Goal: Information Seeking & Learning: Find specific fact

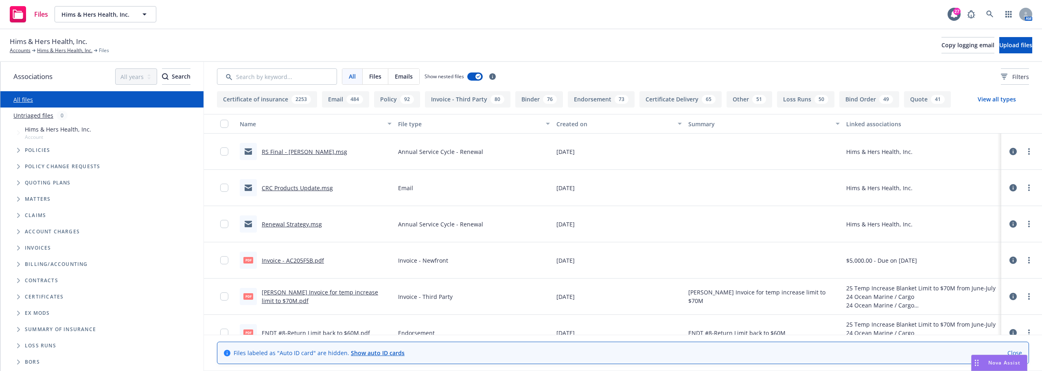
click at [1013, 360] on span "Nova Assist" at bounding box center [1004, 362] width 32 height 7
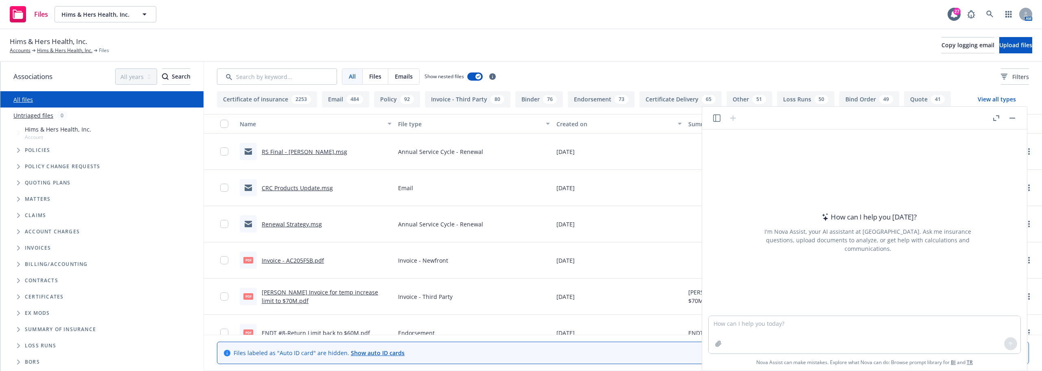
click at [1014, 119] on button "button" at bounding box center [1012, 118] width 10 height 10
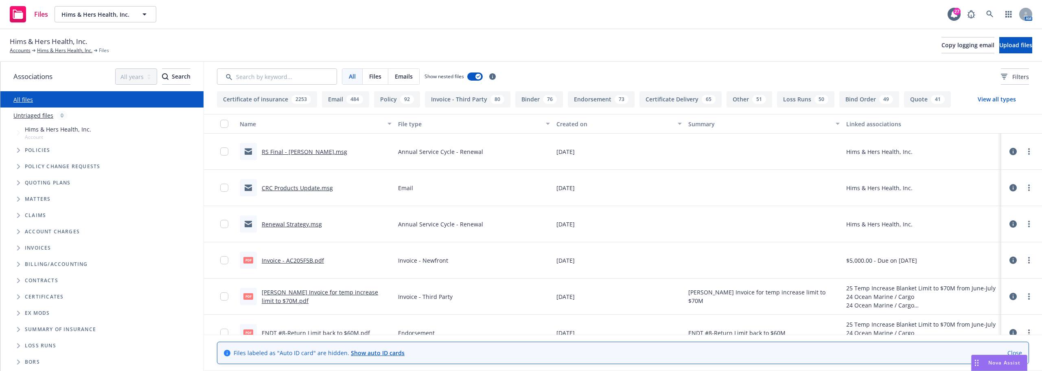
click at [995, 360] on span "Nova Assist" at bounding box center [1004, 362] width 32 height 7
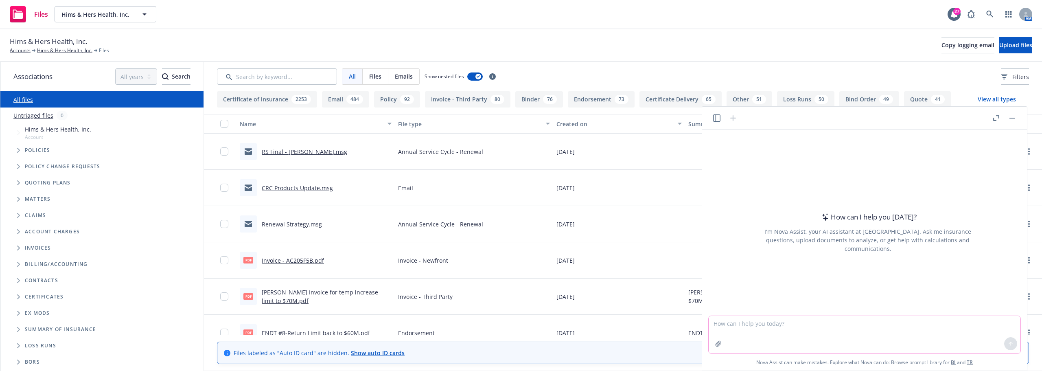
click at [745, 328] on textarea at bounding box center [864, 334] width 312 height 37
click at [837, 324] on textarea "Which coverage is more superior?" at bounding box center [864, 334] width 312 height 37
type textarea "Which coverage is more superior?"
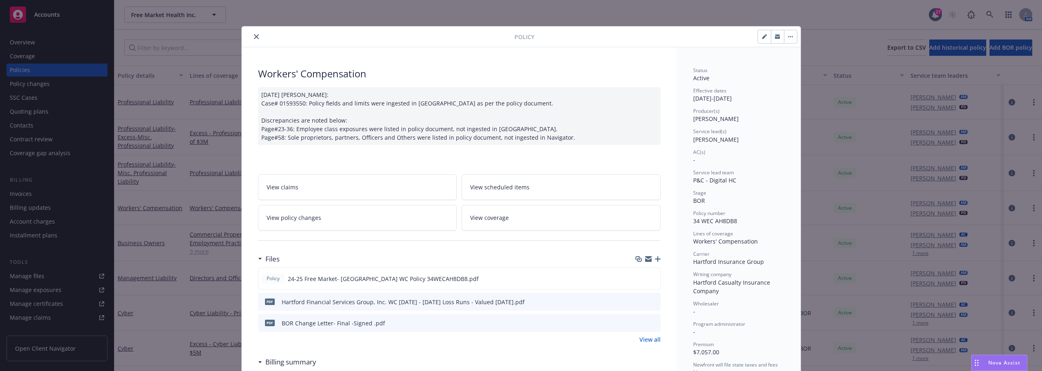
scroll to position [30, 0]
click at [254, 38] on icon "close" at bounding box center [256, 36] width 5 height 5
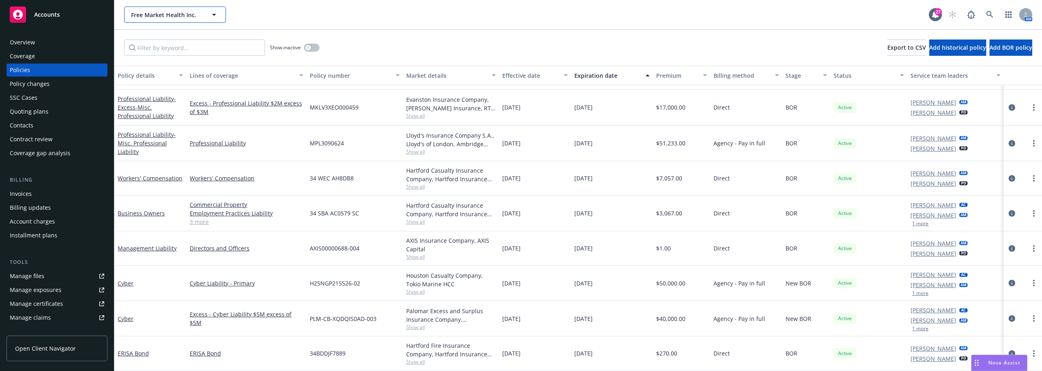
click at [218, 15] on icon "button" at bounding box center [214, 15] width 10 height 10
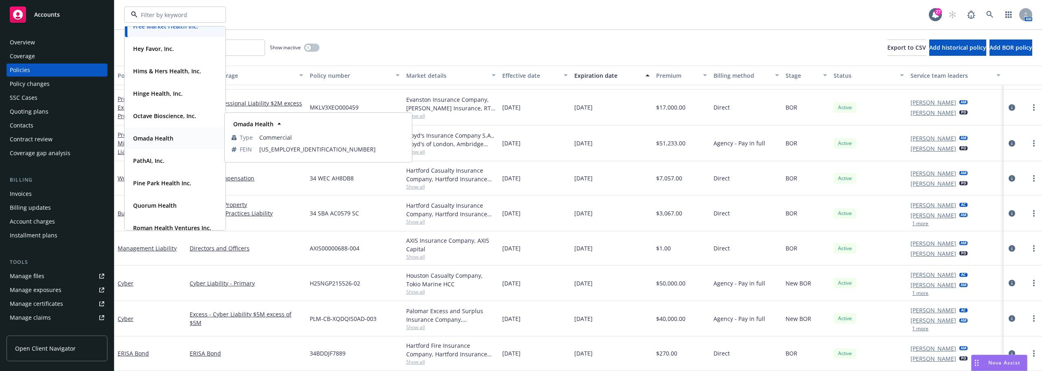
scroll to position [203, 0]
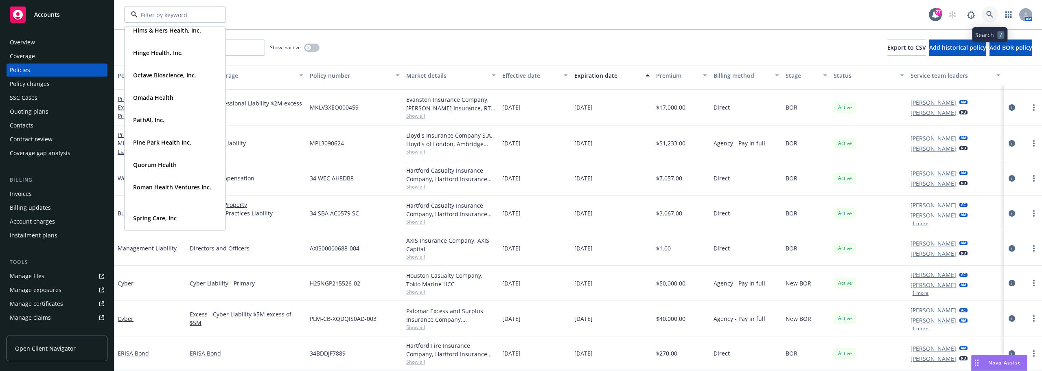
click at [992, 16] on icon at bounding box center [989, 14] width 7 height 7
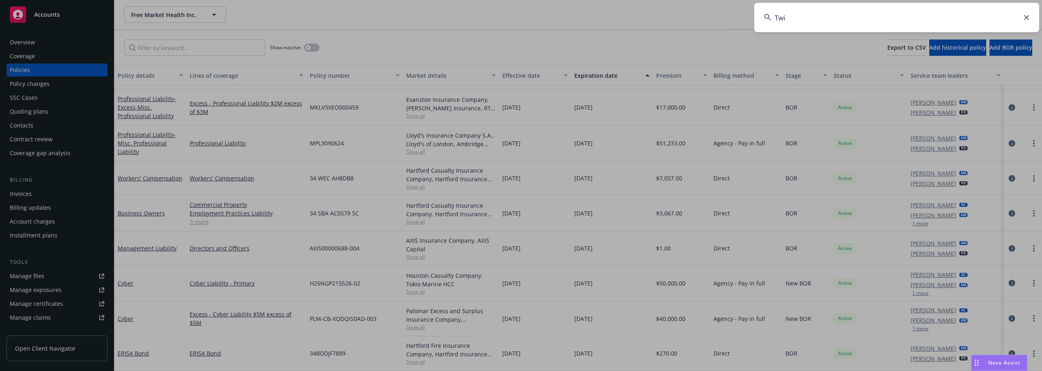
type input "Twin"
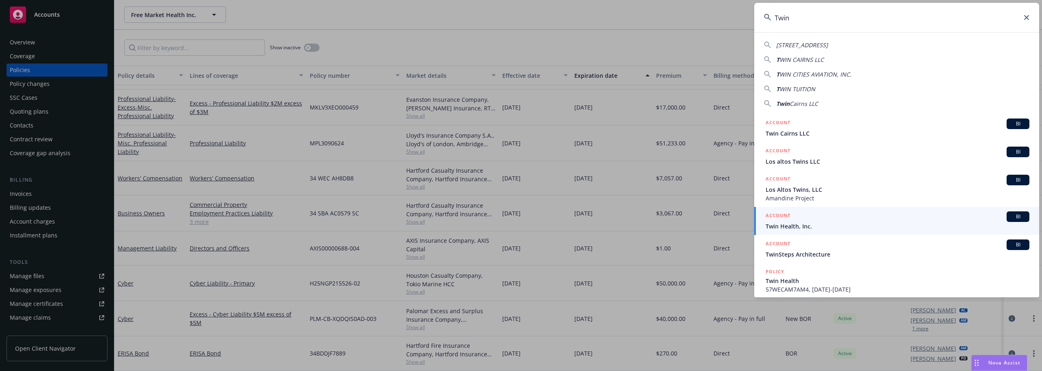
click at [791, 223] on span "Twin Health, Inc." at bounding box center [897, 226] width 264 height 9
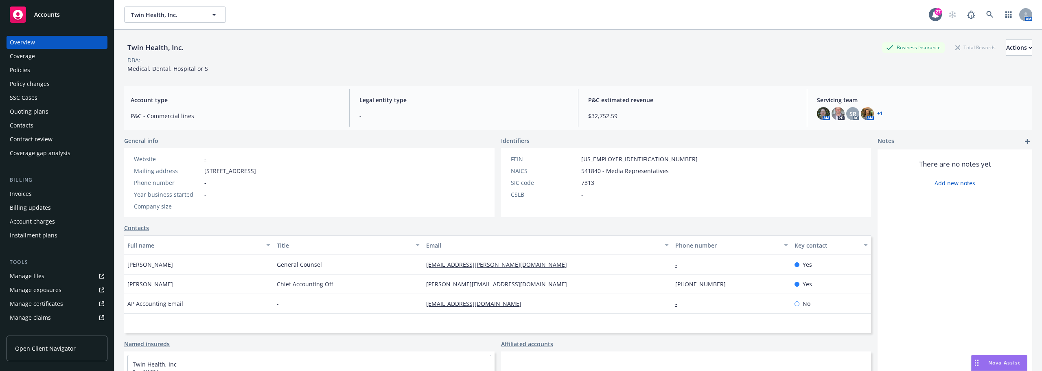
click at [28, 66] on div "Policies" at bounding box center [20, 69] width 20 height 13
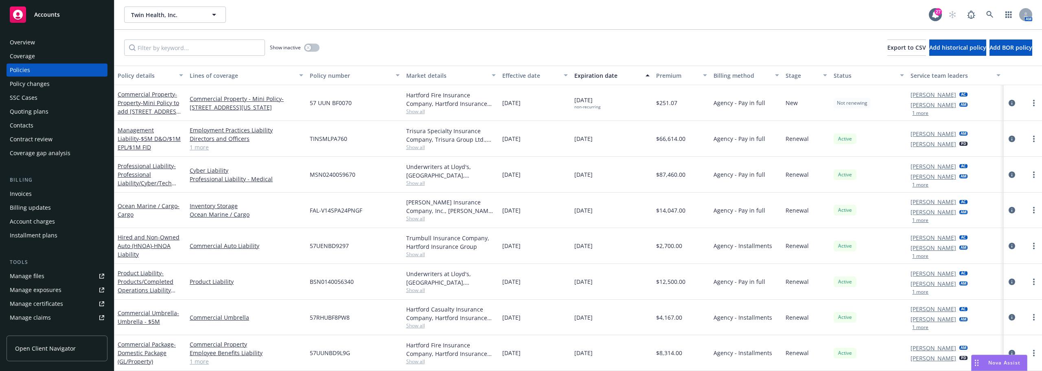
click at [37, 271] on div "Manage files" at bounding box center [27, 275] width 35 height 13
click at [54, 114] on div "Quoting plans" at bounding box center [57, 111] width 94 height 13
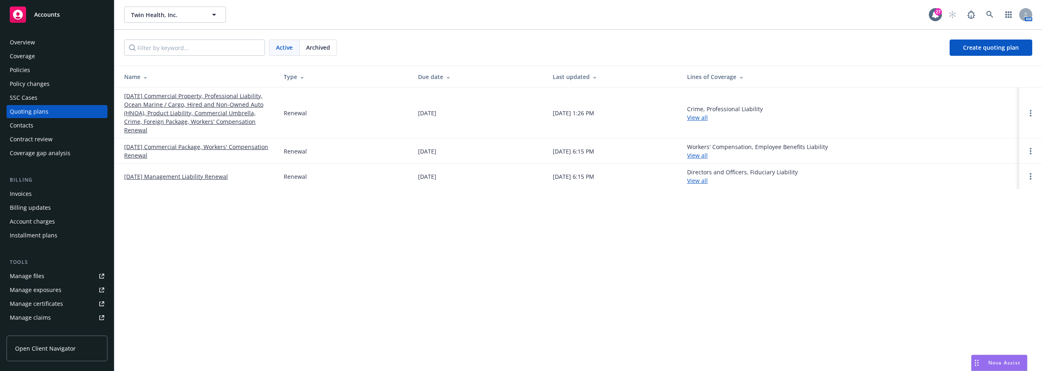
click at [213, 98] on link "08/24/25 Commercial Property, Professional Liability, Ocean Marine / Cargo, Hir…" at bounding box center [197, 113] width 146 height 43
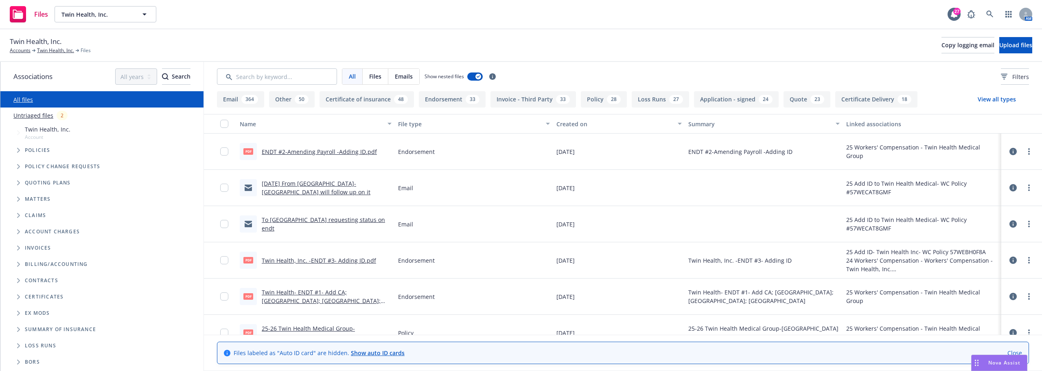
click at [802, 96] on button "Quote 23" at bounding box center [806, 99] width 47 height 16
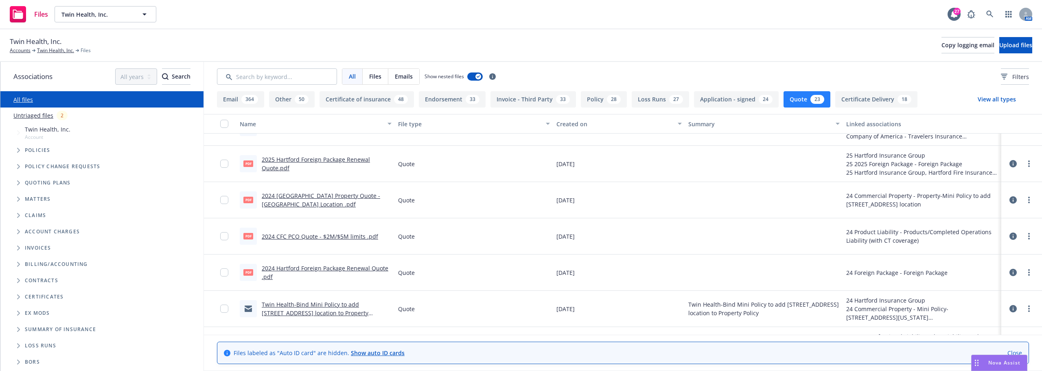
scroll to position [244, 0]
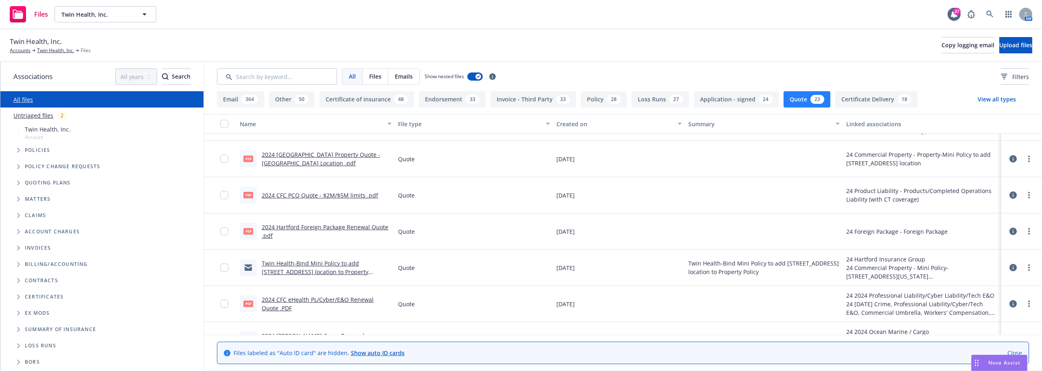
click at [350, 194] on link "2024 CFC PCO Quote - $2M/$5M limits .pdf" at bounding box center [320, 195] width 116 height 8
click at [56, 50] on link "Twin Health, Inc." at bounding box center [55, 50] width 37 height 7
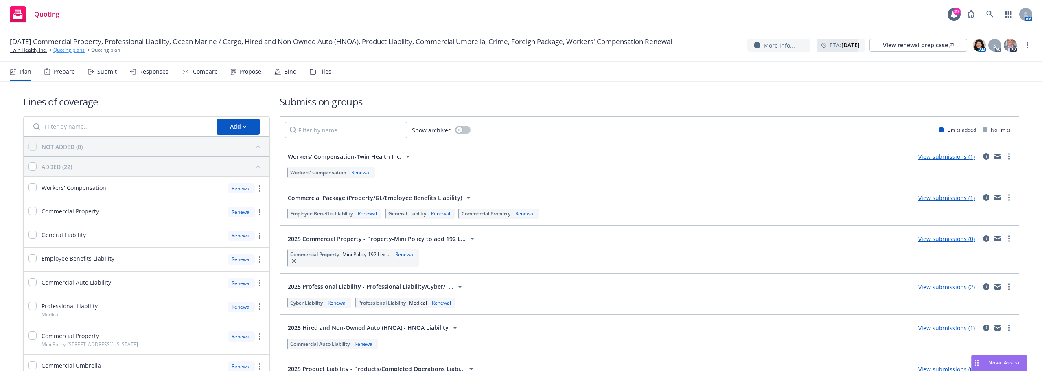
click at [74, 48] on link "Quoting plans" at bounding box center [68, 49] width 31 height 7
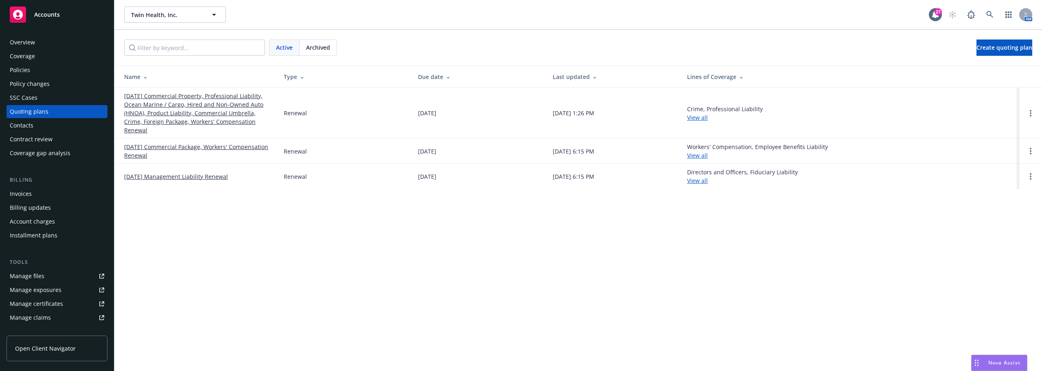
click at [66, 43] on div "Overview" at bounding box center [57, 42] width 94 height 13
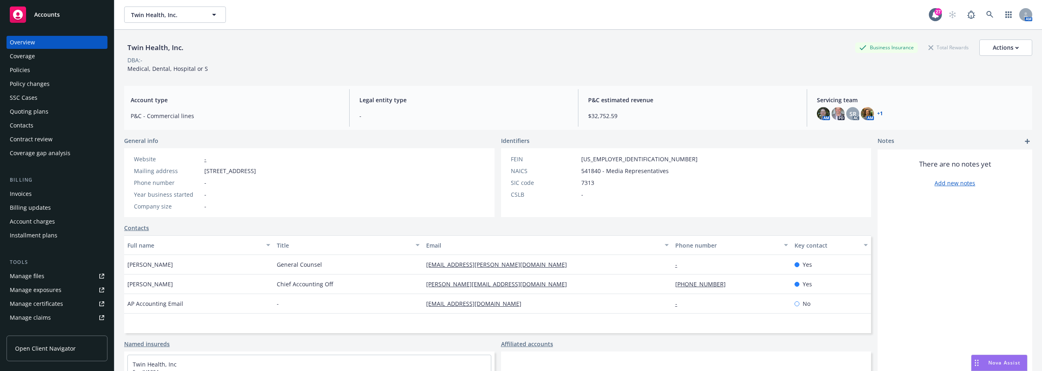
click at [340, 142] on div "General info" at bounding box center [309, 140] width 370 height 9
click at [1018, 366] on div "Nova Assist" at bounding box center [998, 362] width 55 height 15
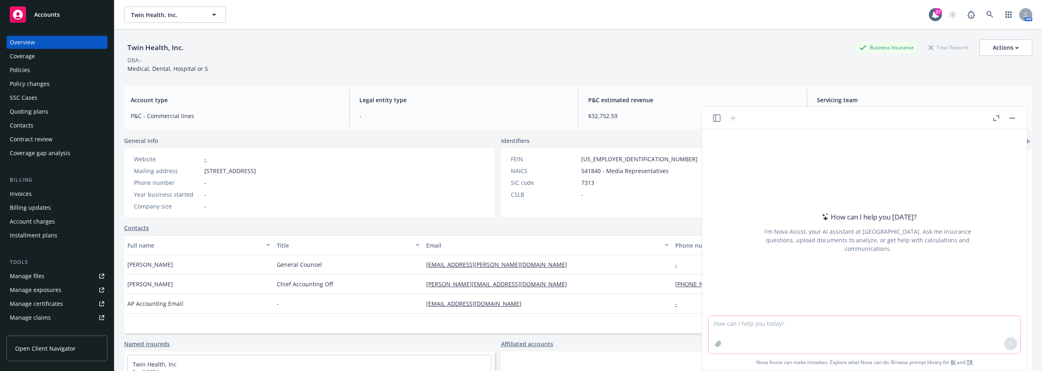
click at [780, 326] on textarea at bounding box center [864, 334] width 312 height 37
type textarea "Which policy is better?"
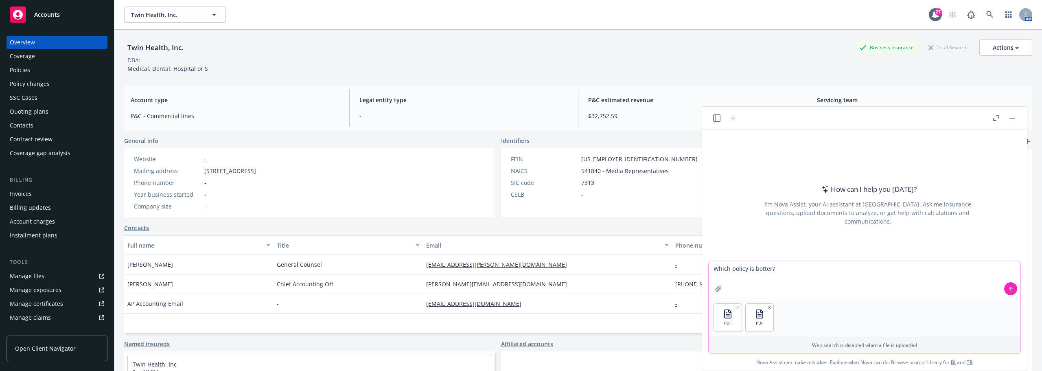
click at [1010, 288] on icon at bounding box center [1010, 288] width 0 height 3
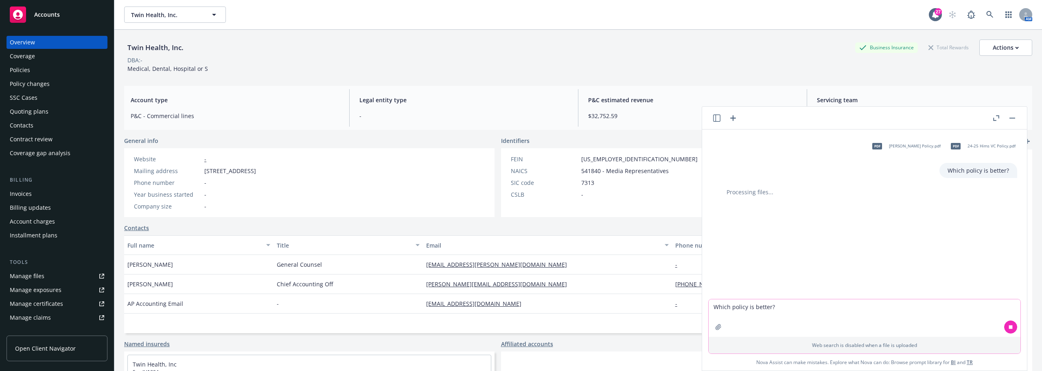
click at [798, 304] on textarea "Which policy is better?" at bounding box center [864, 317] width 312 height 37
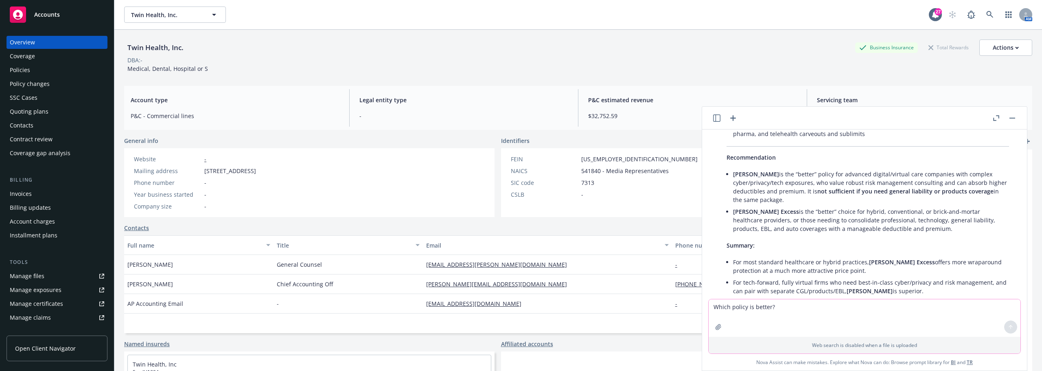
scroll to position [642, 0]
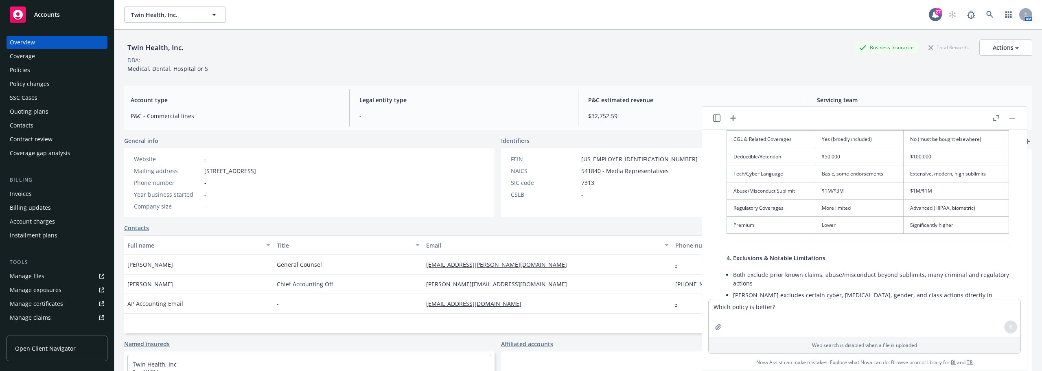
scroll to position [438, 0]
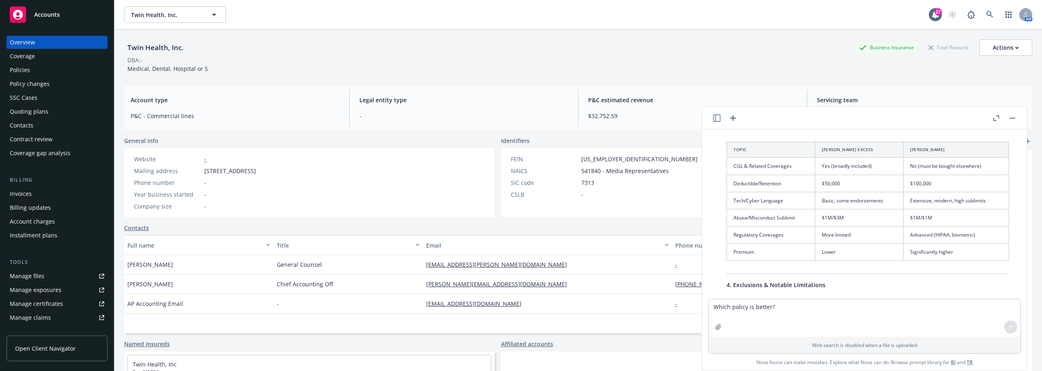
click at [716, 214] on div "Here’s a clear comparison of the two policies based on your files, outlining co…" at bounding box center [868, 160] width 312 height 823
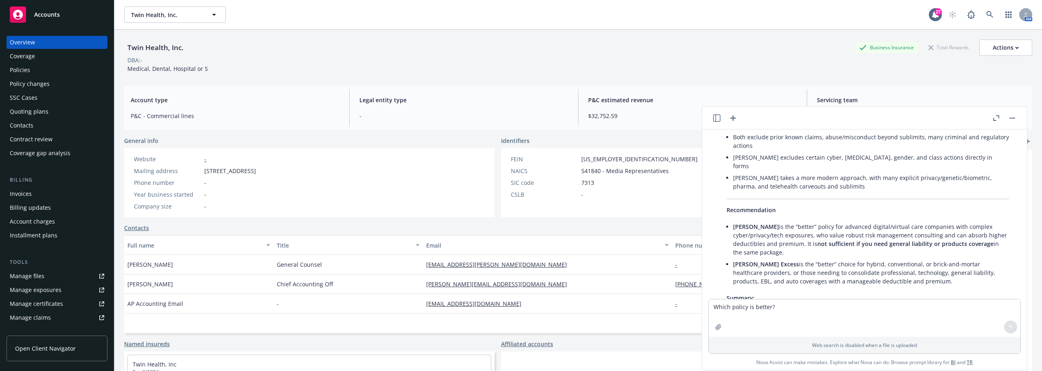
scroll to position [601, 0]
click at [259, 202] on div "Company size -" at bounding box center [195, 206] width 129 height 9
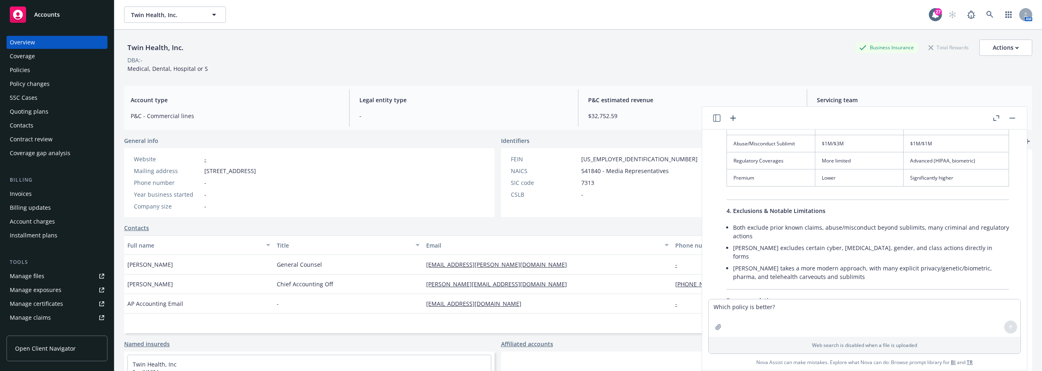
scroll to position [520, 0]
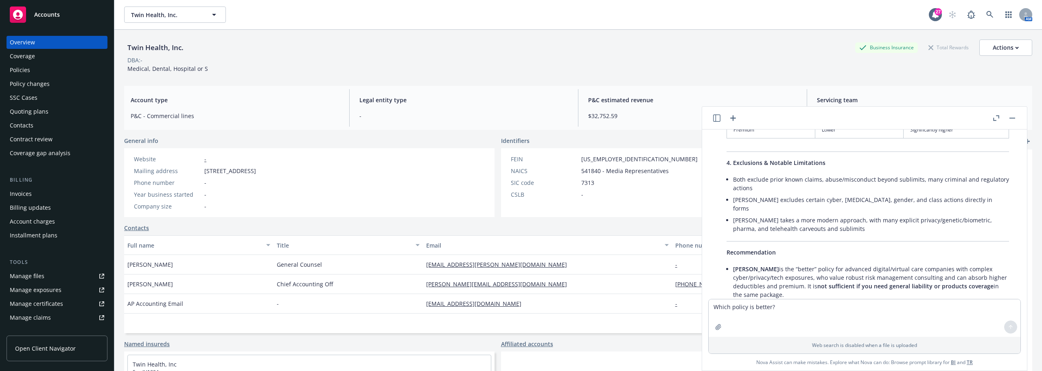
click at [780, 264] on li "Beazley is the “better” policy for advanced digital/virtual care companies with…" at bounding box center [871, 281] width 276 height 37
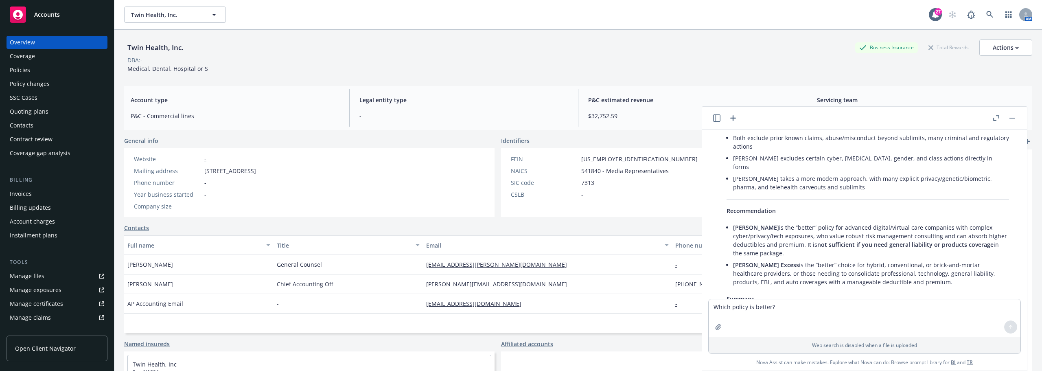
scroll to position [642, 0]
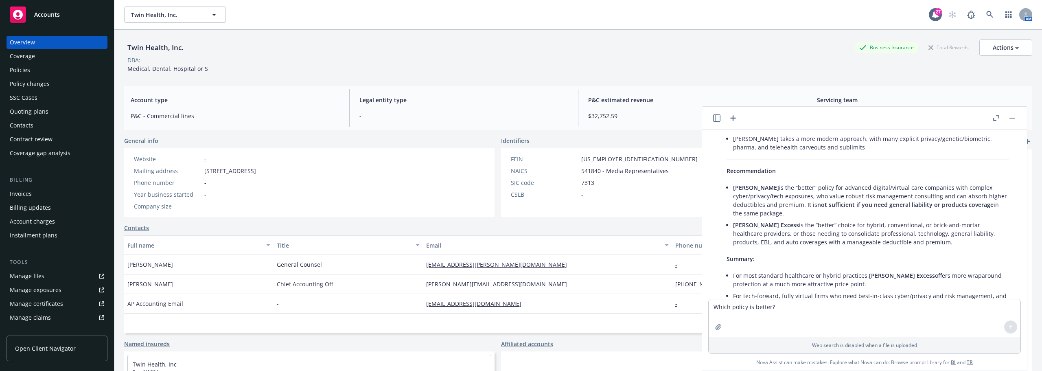
click at [767, 234] on li "Hudson Excess is the “better” choice for hybrid, conventional, or brick-and-mor…" at bounding box center [871, 233] width 276 height 29
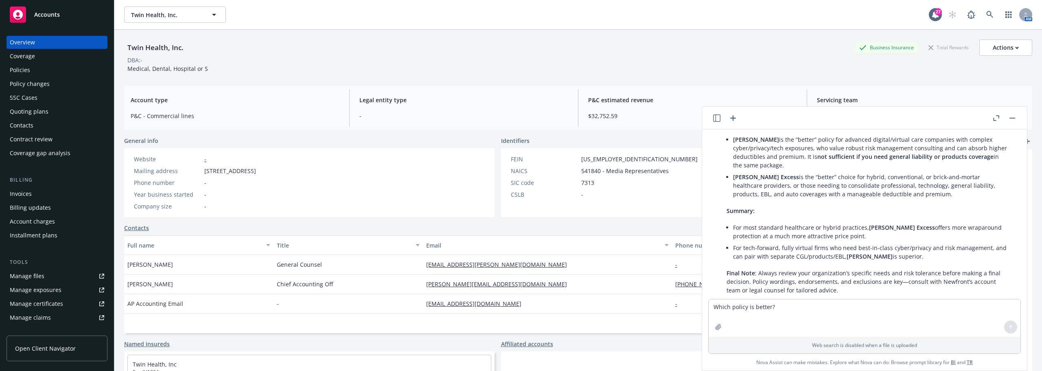
scroll to position [682, 0]
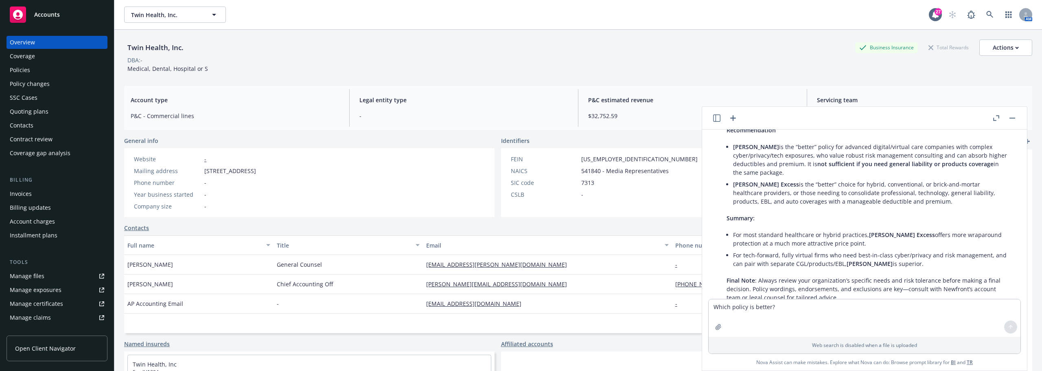
click at [876, 276] on p "Final Note : Always review your organization’s specific needs and risk toleranc…" at bounding box center [867, 289] width 282 height 26
click at [829, 257] on li "For tech-forward, fully virtual firms who need best-in-class cyber/privacy and …" at bounding box center [871, 259] width 276 height 20
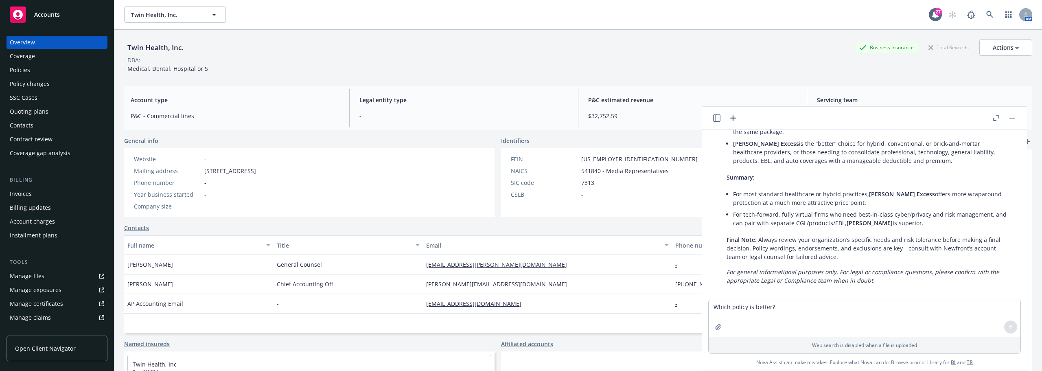
click at [1014, 116] on button "button" at bounding box center [1012, 118] width 10 height 10
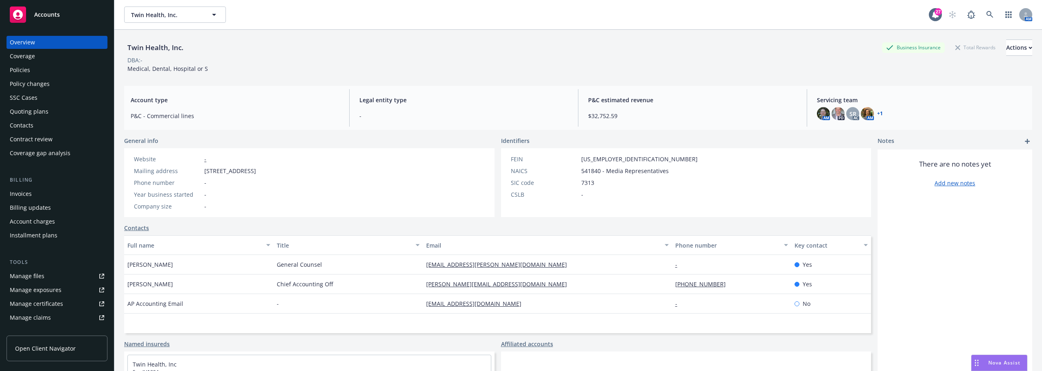
click at [152, 6] on div "Twin Health, Inc. Twin Health, Inc. 27 AM" at bounding box center [577, 14] width 927 height 29
click at [154, 17] on span "Twin Health, Inc." at bounding box center [166, 15] width 70 height 9
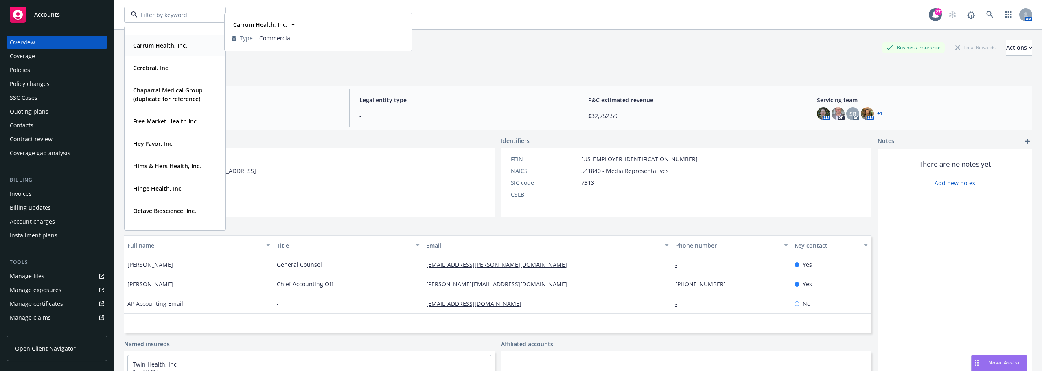
scroll to position [81, 0]
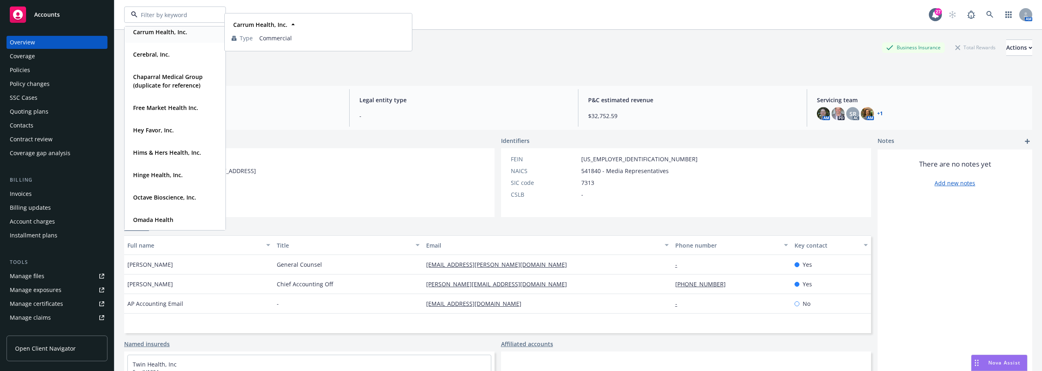
click at [155, 103] on div "Free Market Health Inc." at bounding box center [165, 108] width 70 height 12
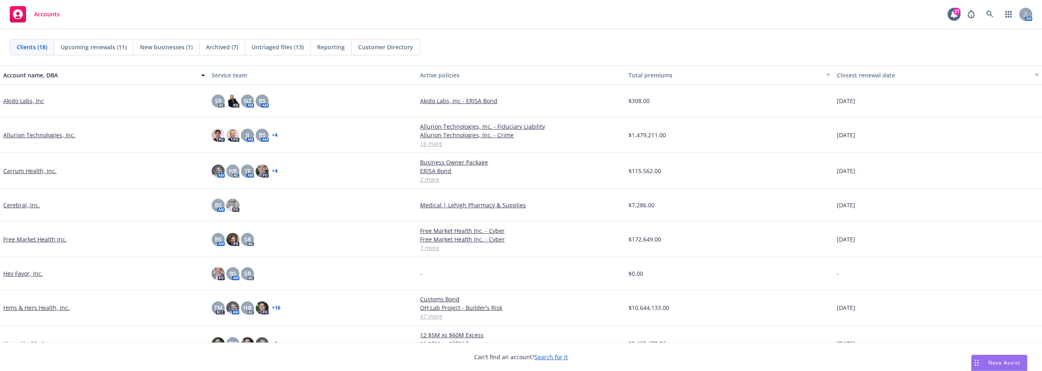
click at [31, 239] on link "Free Market Health Inc." at bounding box center [34, 239] width 63 height 9
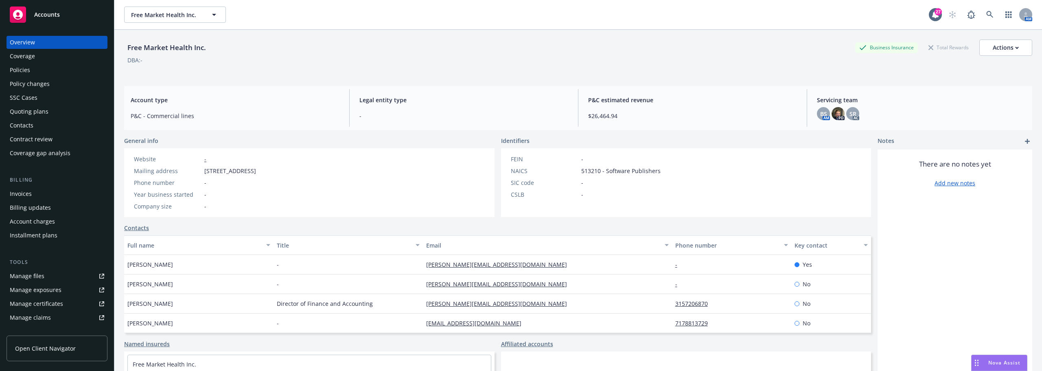
click at [51, 72] on div "Policies" at bounding box center [57, 69] width 94 height 13
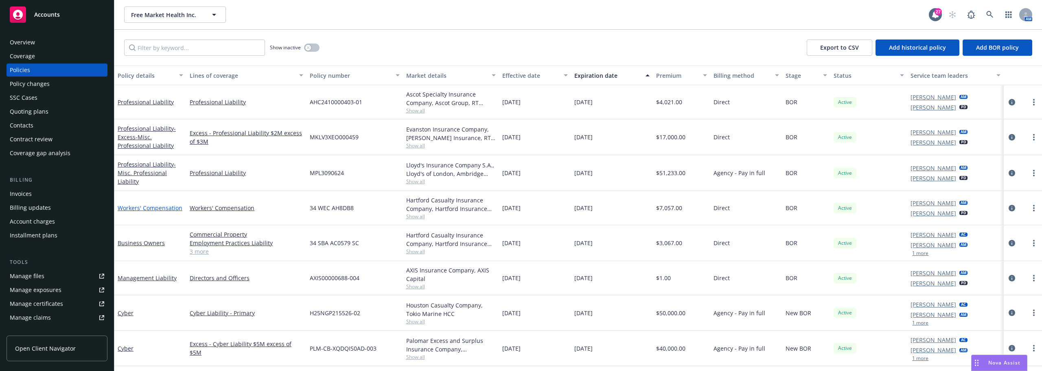
click at [163, 206] on link "Workers' Compensation" at bounding box center [150, 208] width 65 height 8
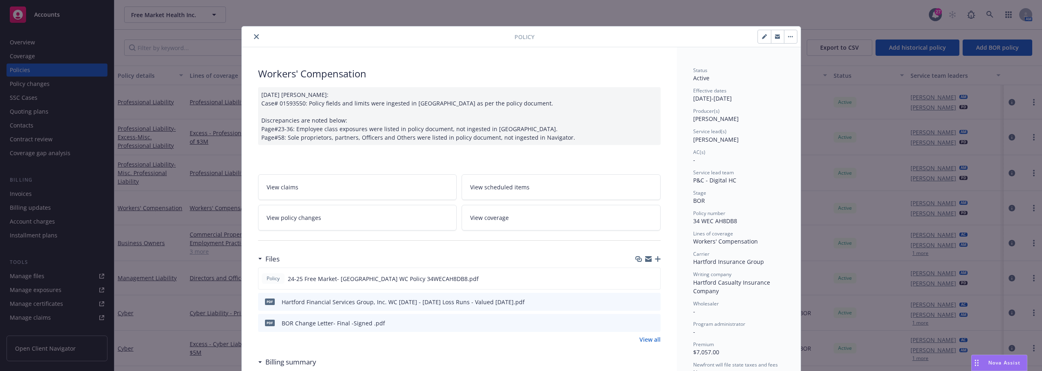
scroll to position [24, 0]
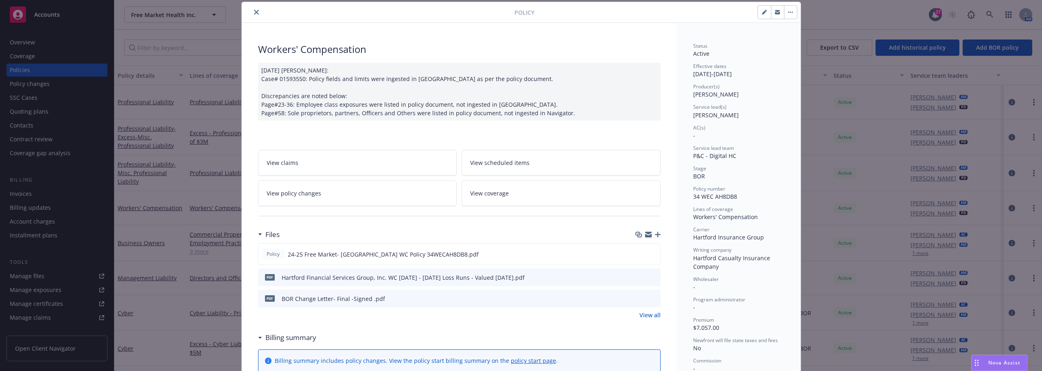
click at [254, 13] on icon "close" at bounding box center [256, 12] width 5 height 5
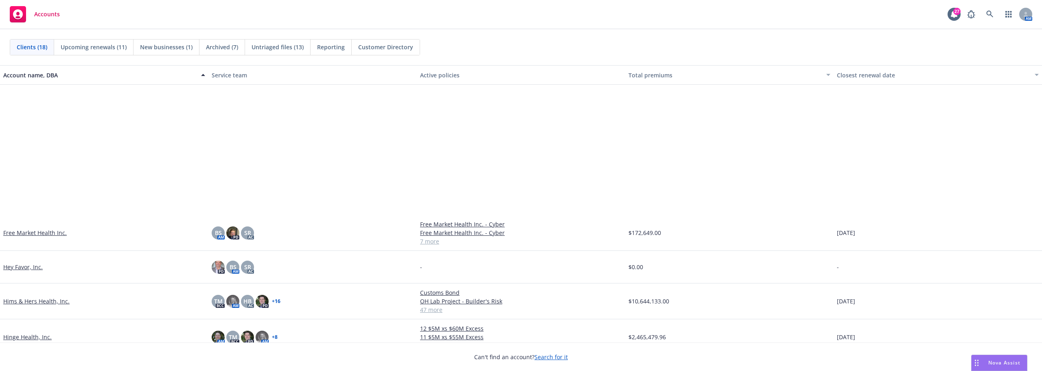
scroll to position [163, 0]
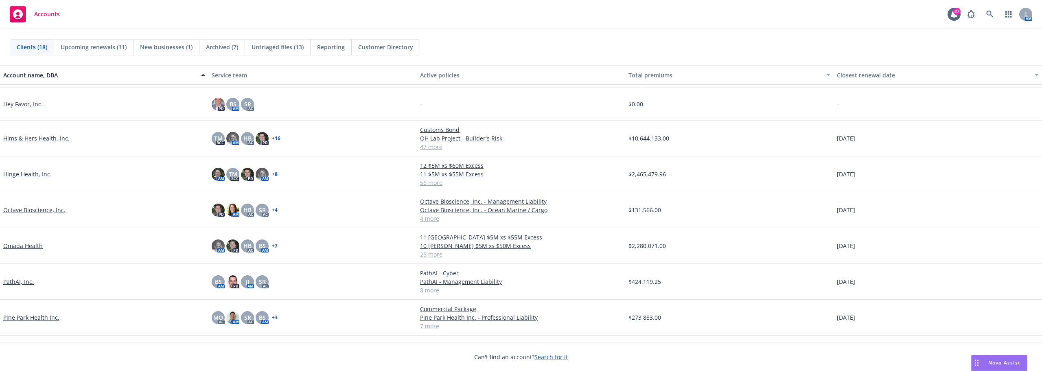
click at [32, 246] on link "Omada Health" at bounding box center [22, 245] width 39 height 9
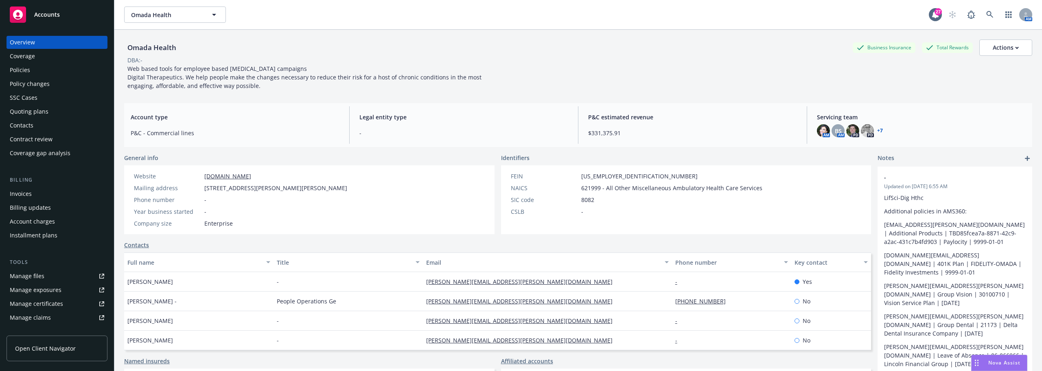
click at [34, 75] on div "Policies" at bounding box center [57, 69] width 94 height 13
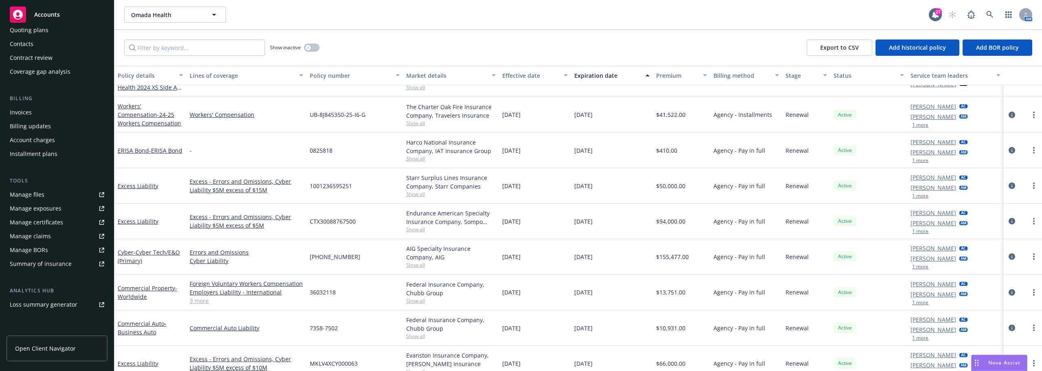
scroll to position [122, 0]
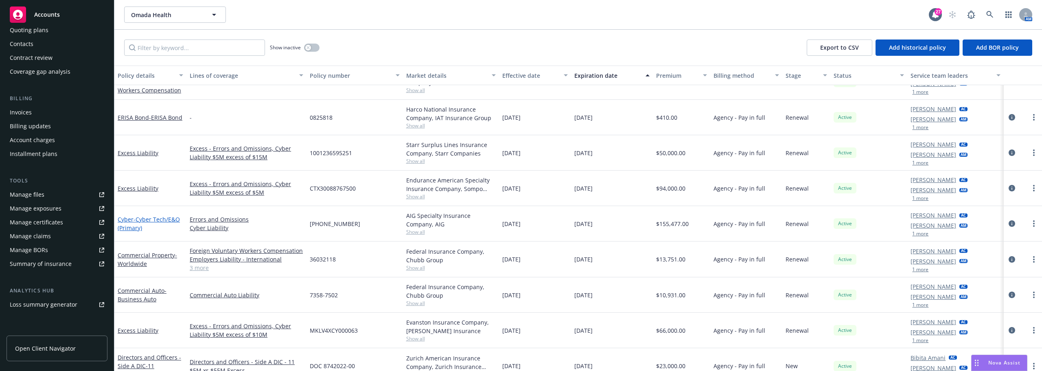
click at [162, 219] on span "- Cyber Tech/E&O (Primary)" at bounding box center [149, 223] width 62 height 16
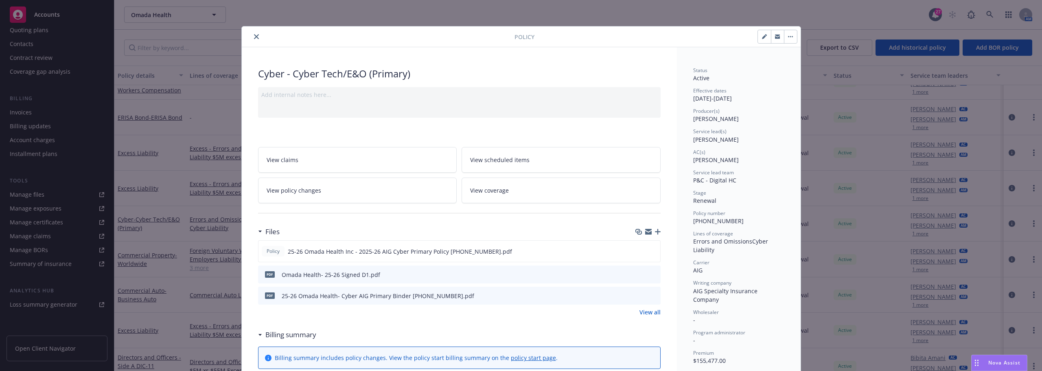
click at [649, 296] on icon "preview file" at bounding box center [652, 295] width 7 height 6
click at [656, 315] on link "View all" at bounding box center [649, 312] width 21 height 9
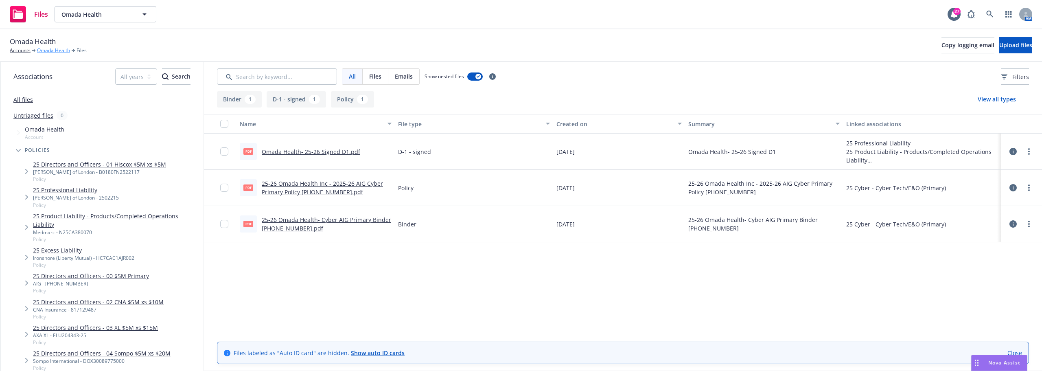
click at [57, 52] on link "Omada Health" at bounding box center [53, 50] width 33 height 7
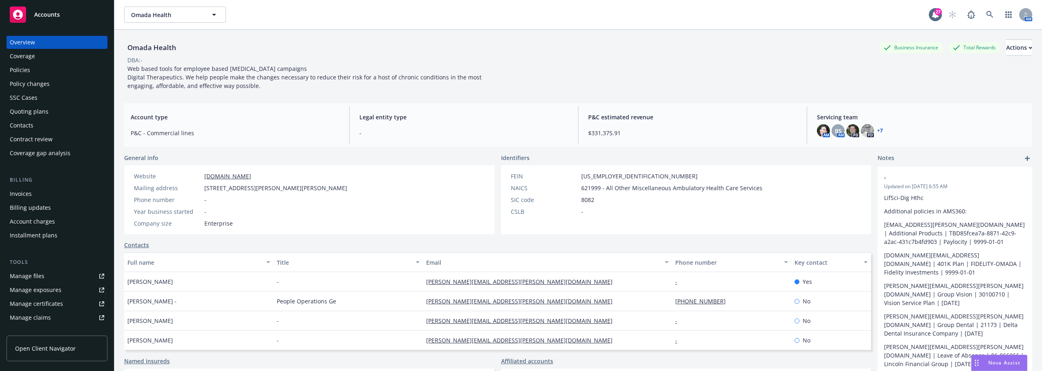
click at [73, 271] on link "Manage files" at bounding box center [57, 275] width 101 height 13
click at [39, 272] on div "Manage files" at bounding box center [27, 275] width 35 height 13
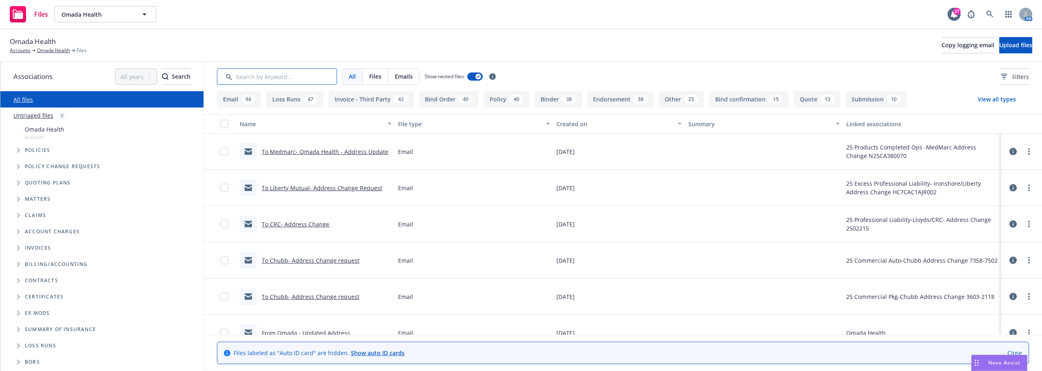
click at [261, 78] on input "Search by keyword..." at bounding box center [277, 76] width 120 height 16
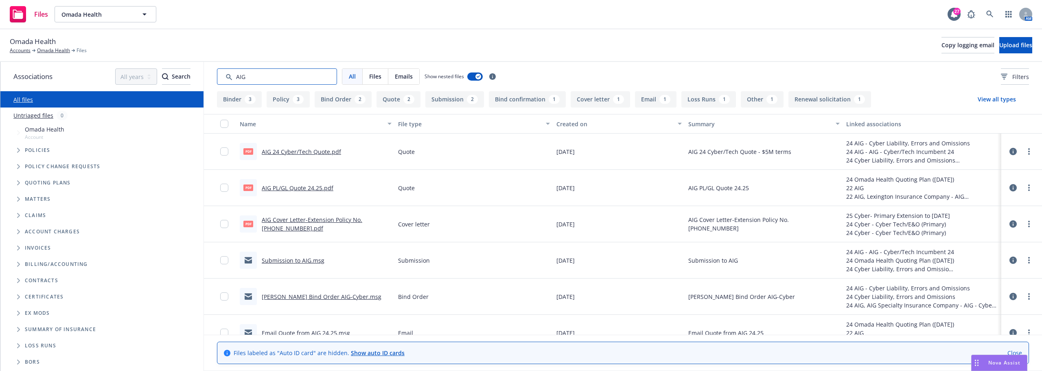
type input "AIG"
click at [297, 257] on link "Submission to AIG.msg" at bounding box center [293, 260] width 63 height 8
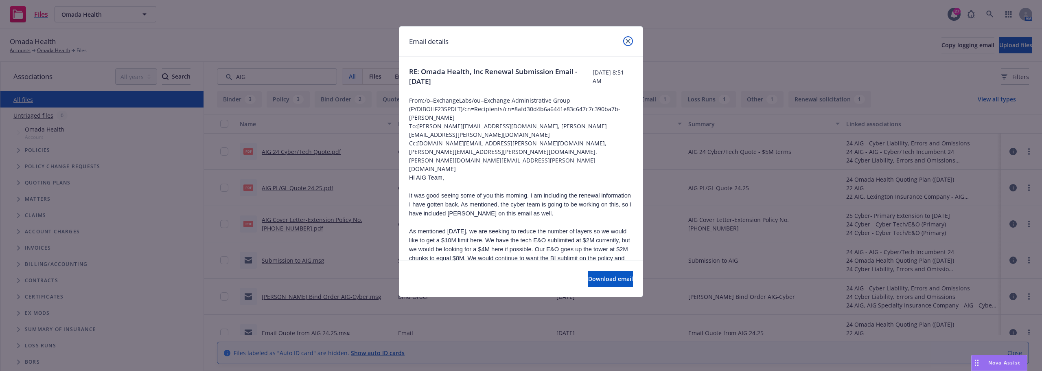
click at [627, 40] on icon "close" at bounding box center [627, 41] width 5 height 5
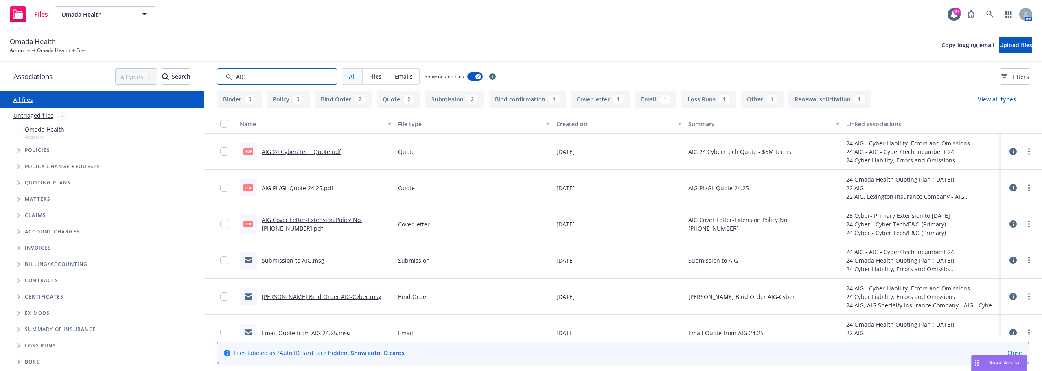
click at [293, 74] on input "Search by keyword..." at bounding box center [277, 76] width 120 height 16
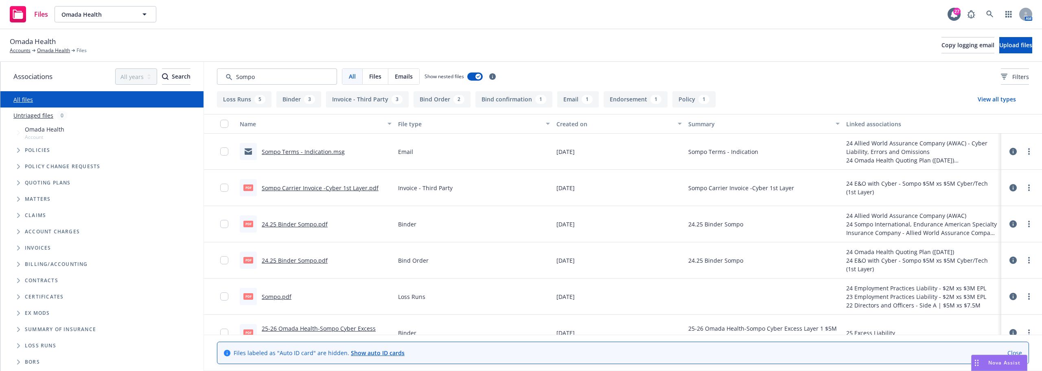
click at [313, 151] on link "Sompo Terms - Indication.msg" at bounding box center [303, 152] width 83 height 8
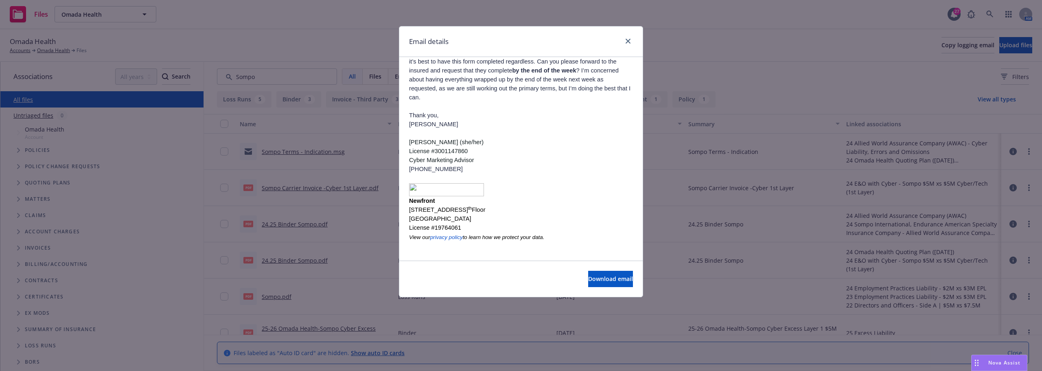
scroll to position [145, 0]
click at [630, 33] on div "Email details" at bounding box center [520, 41] width 243 height 31
click at [630, 37] on link "close" at bounding box center [628, 41] width 10 height 10
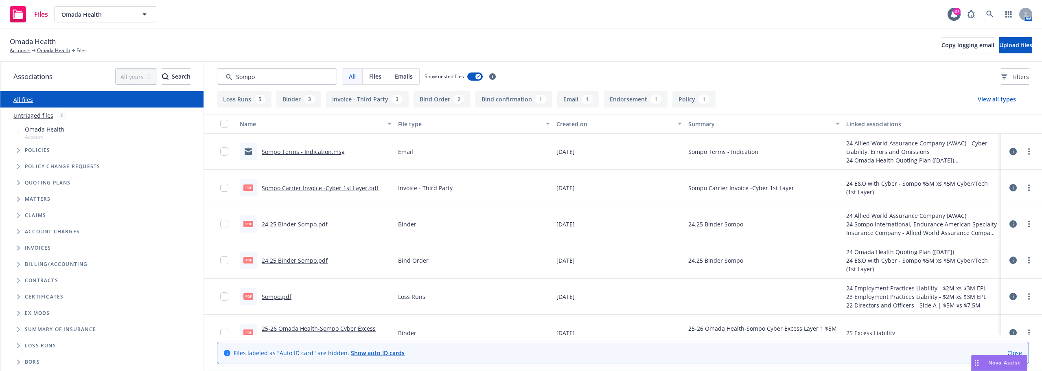
click at [326, 189] on link "Sompo Carrier Invoice -Cyber 1st Layer.pdf" at bounding box center [320, 188] width 117 height 8
click at [332, 153] on link "Sompo Terms - Indication.msg" at bounding box center [303, 152] width 83 height 8
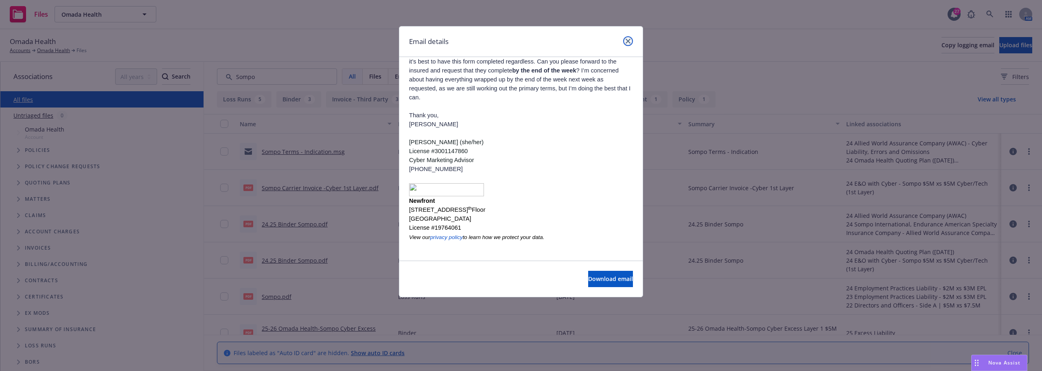
click at [627, 42] on icon "close" at bounding box center [627, 41] width 5 height 5
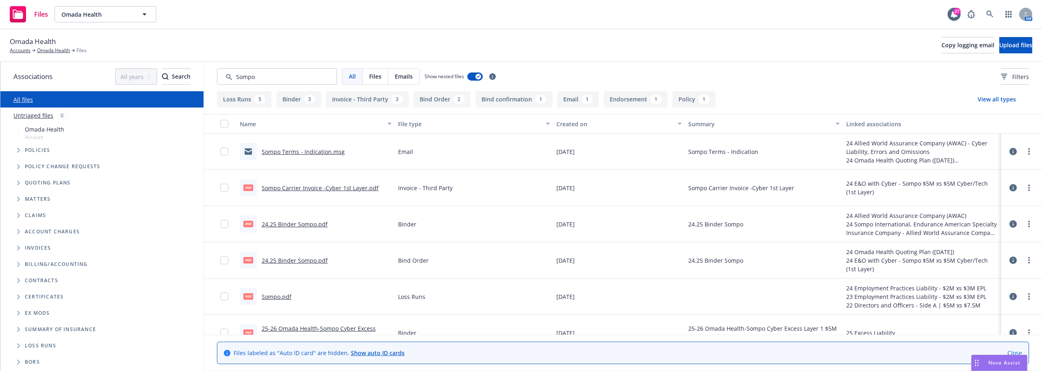
scroll to position [41, 0]
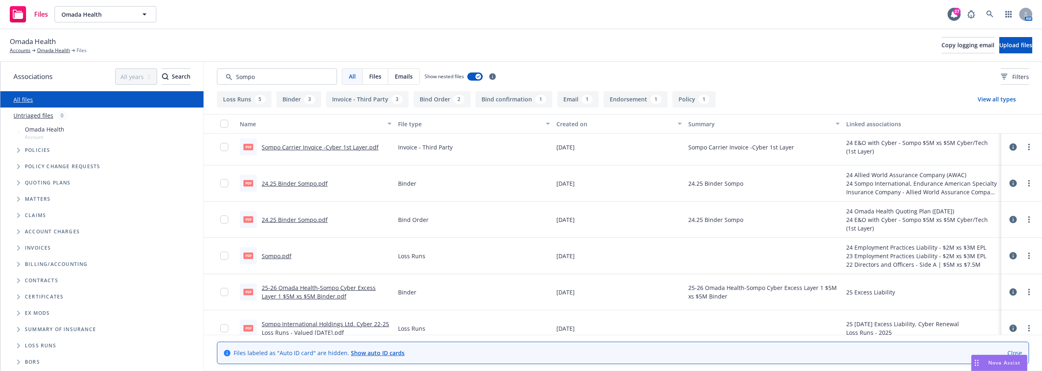
click at [297, 220] on link "24.25 Binder Sompo.pdf" at bounding box center [295, 220] width 66 height 8
click at [354, 286] on link "25-26 Omada Health-Sompo Cyber Excess Layer 1 $5M xs $5M Binder.pdf" at bounding box center [319, 292] width 114 height 16
drag, startPoint x: 298, startPoint y: 72, endPoint x: 125, endPoint y: 71, distance: 172.9
click at [125, 71] on div "Associations All years 2027 2026 2025 2024 2023 2022 2021 2020 2019 2018 2017 2…" at bounding box center [520, 216] width 1041 height 309
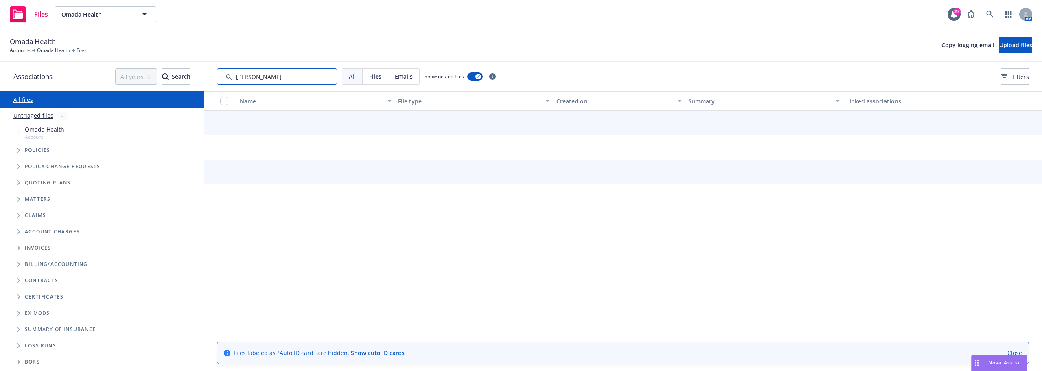
type input "Markel"
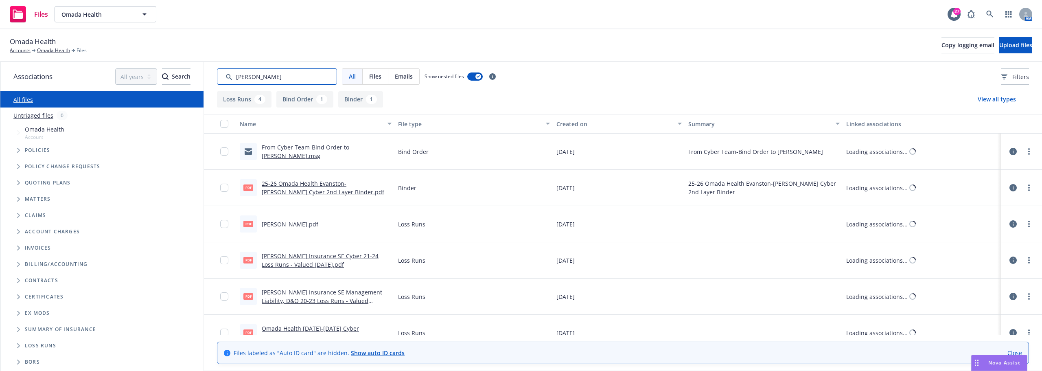
scroll to position [16, 0]
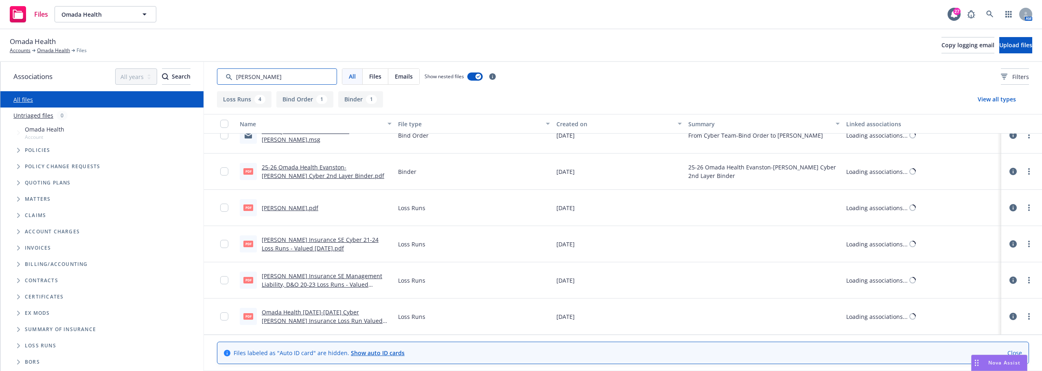
click at [271, 77] on input "Search by keyword..." at bounding box center [277, 76] width 120 height 16
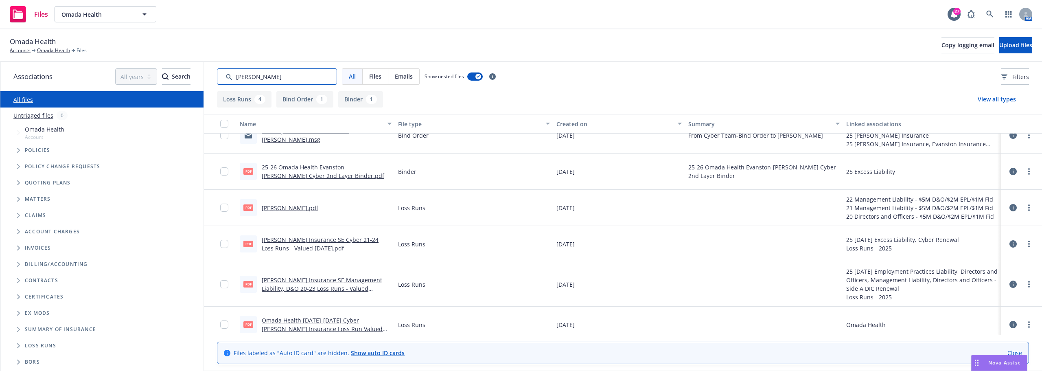
scroll to position [0, 0]
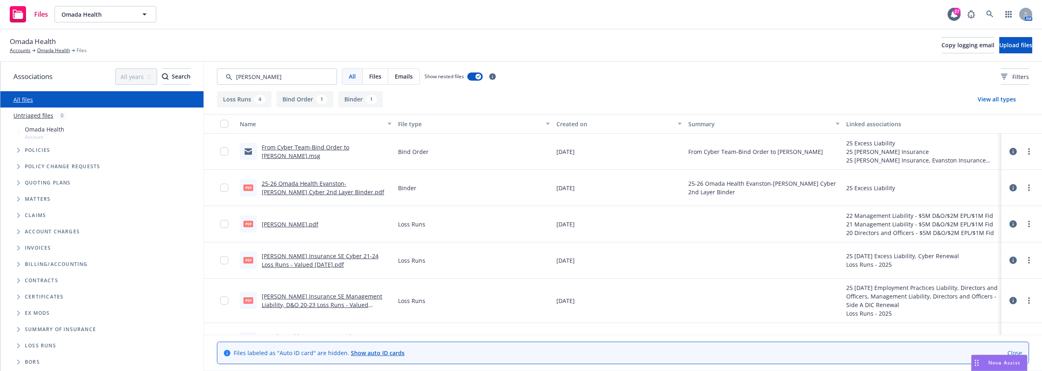
click at [332, 153] on link "From Cyber Team-Bind Order to Markel.msg" at bounding box center [305, 151] width 87 height 16
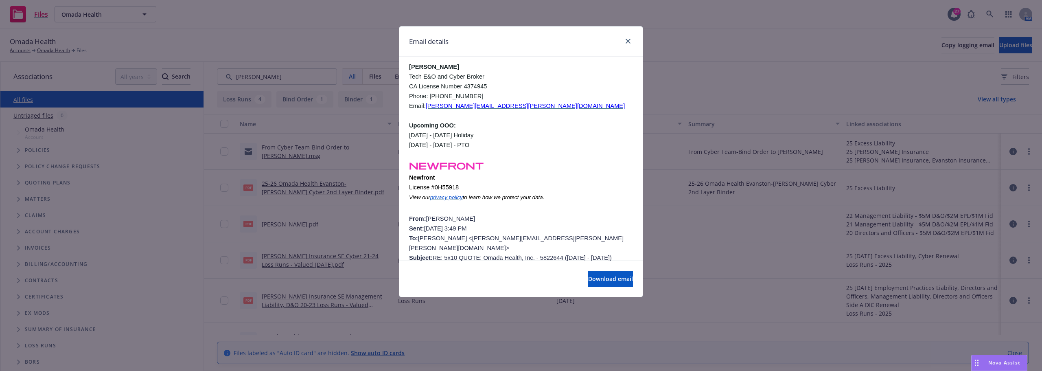
scroll to position [41, 0]
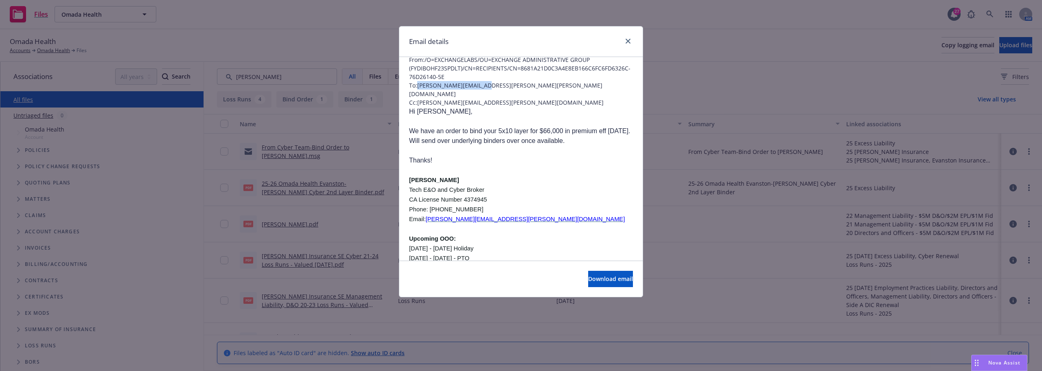
drag, startPoint x: 496, startPoint y: 81, endPoint x: 418, endPoint y: 87, distance: 78.3
click at [418, 87] on span "To: Lindsey.Lee@Markel.com" at bounding box center [521, 89] width 224 height 17
copy span "Lindsey.Lee@Markel.com"
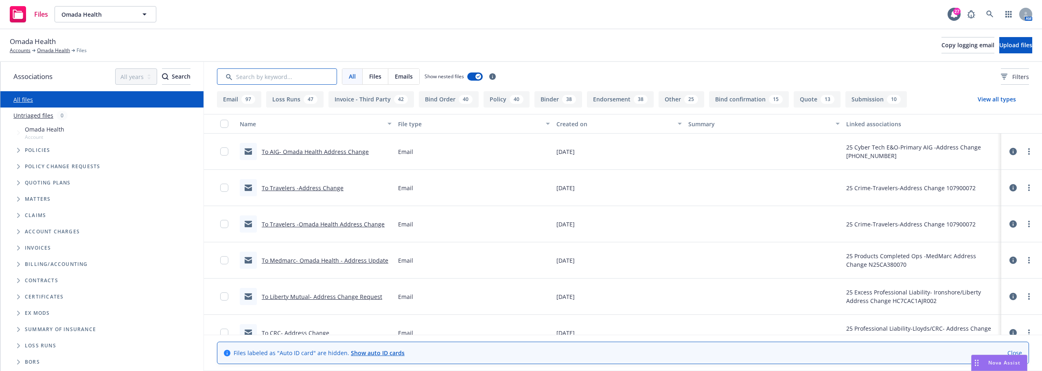
click at [296, 83] on input "Search by keyword..." at bounding box center [277, 76] width 120 height 16
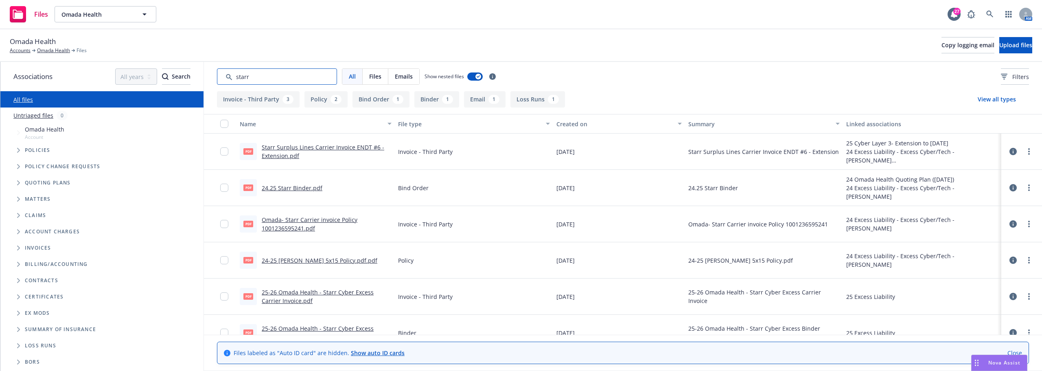
type input "starr"
click at [303, 145] on link "Starr Surplus Lines Carrier Invoice ENDT #6 - Extension.pdf" at bounding box center [323, 151] width 122 height 16
click at [289, 190] on link "24.25 Starr Binder.pdf" at bounding box center [292, 188] width 61 height 8
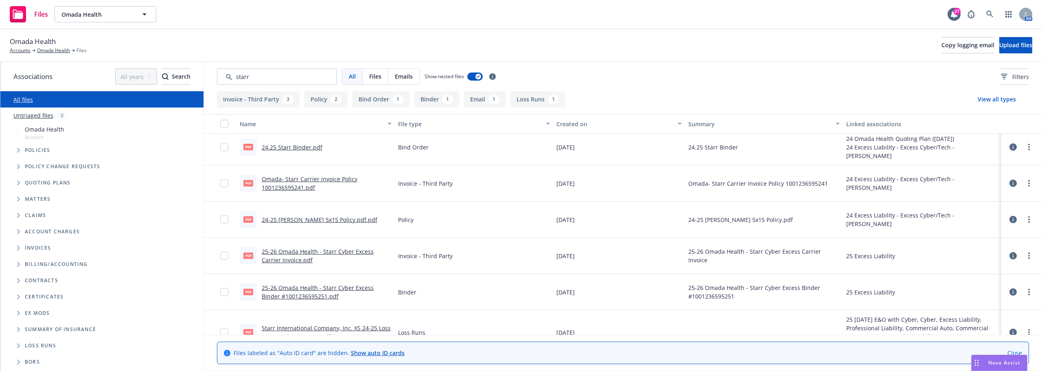
scroll to position [81, 0]
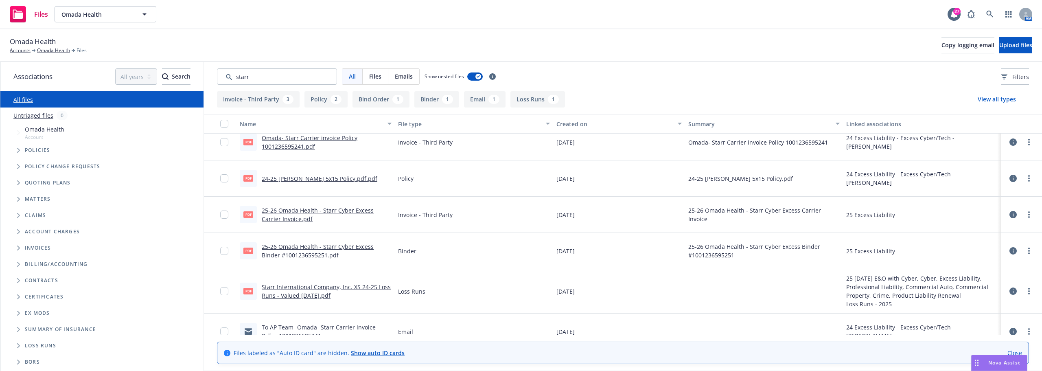
click at [345, 246] on link "25-26 Omada Health - Starr Cyber Excess Binder #1001236595251.pdf" at bounding box center [318, 251] width 112 height 16
